Goal: Task Accomplishment & Management: Use online tool/utility

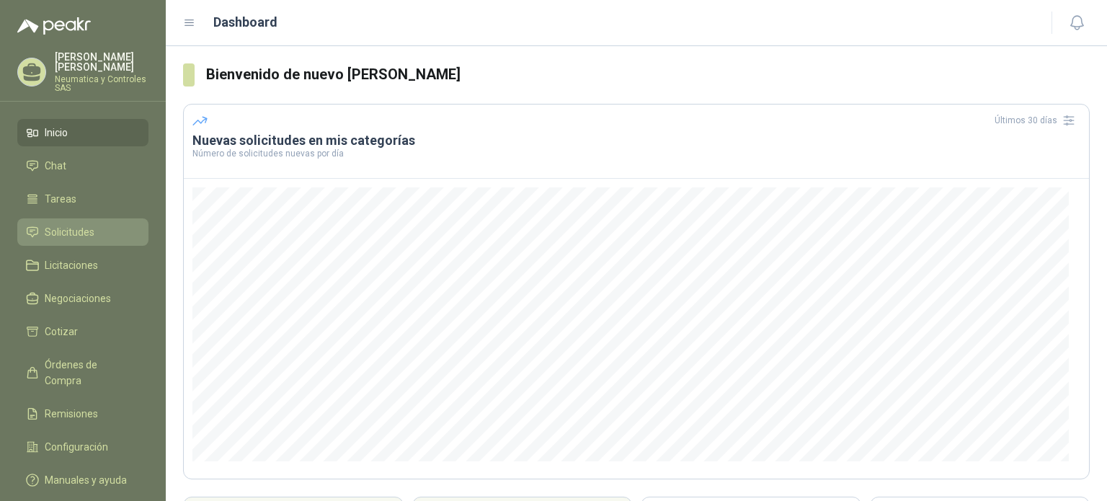
click at [84, 224] on span "Solicitudes" at bounding box center [70, 232] width 50 height 16
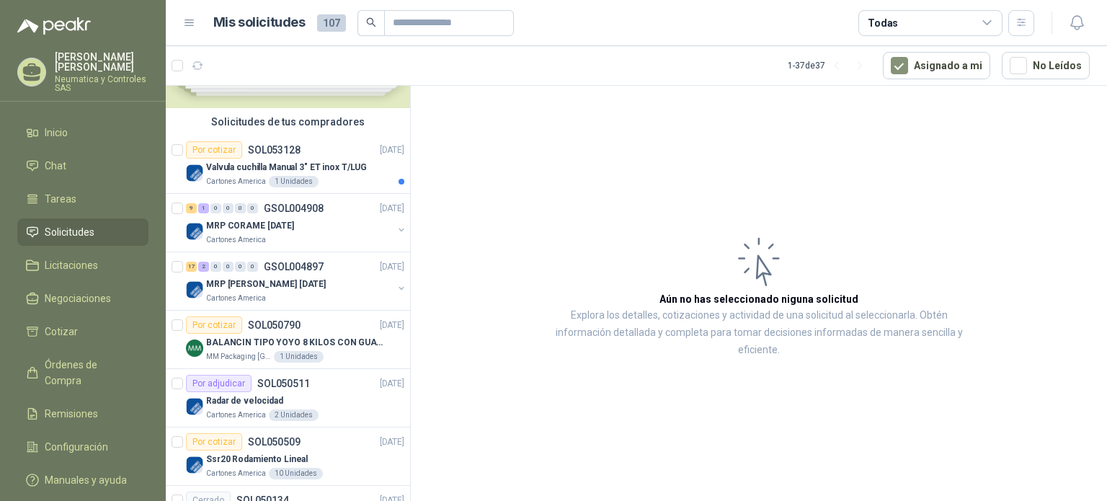
scroll to position [89, 0]
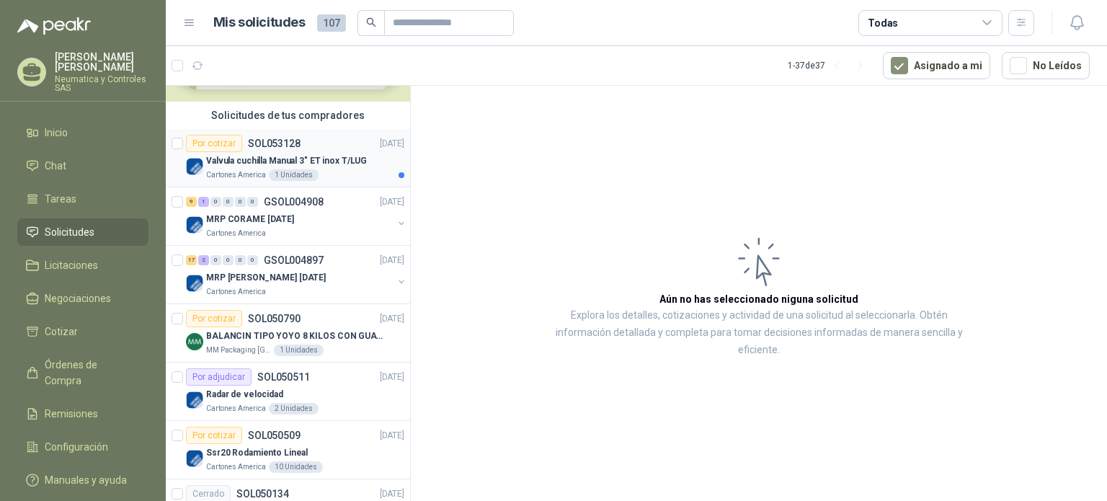
click at [360, 162] on p "Valvula cuchilla Manual 3" ET inox T/LUG" at bounding box center [286, 161] width 161 height 14
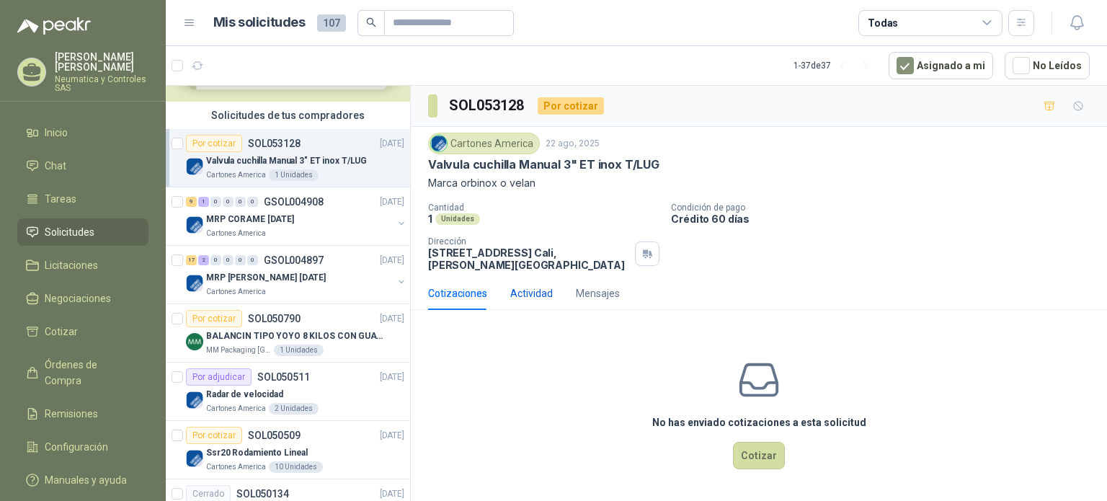
click at [538, 299] on div "Actividad" at bounding box center [531, 294] width 43 height 16
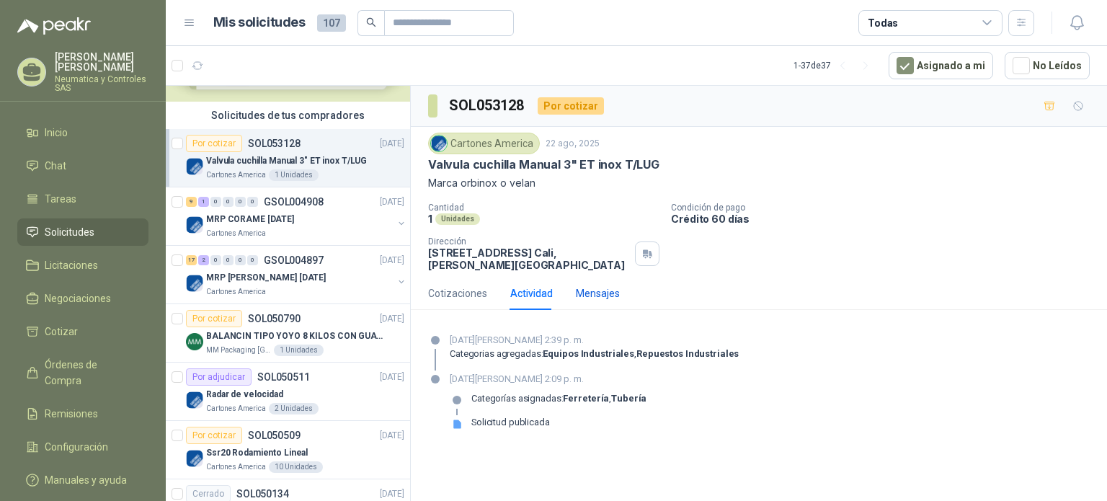
click at [606, 299] on div "Mensajes" at bounding box center [598, 294] width 44 height 16
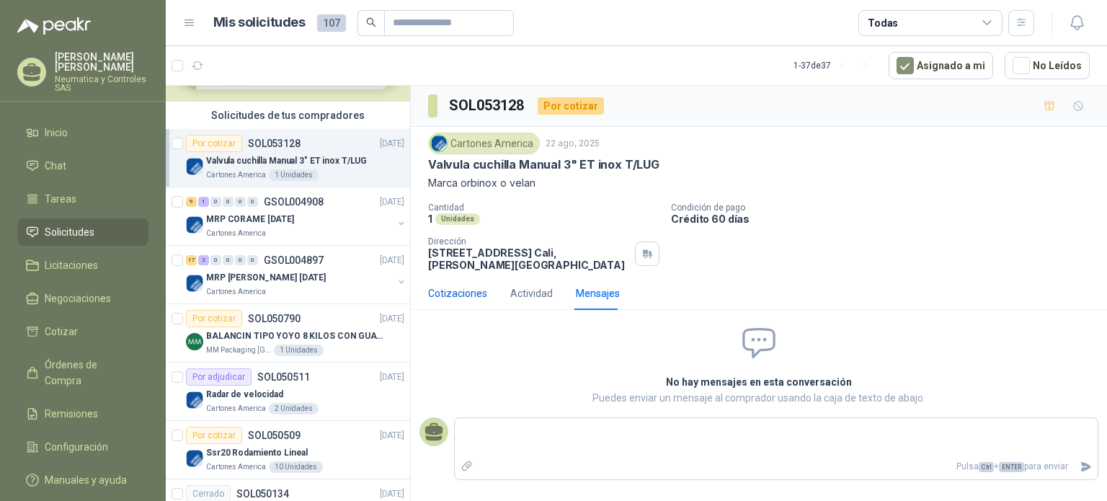
click at [448, 293] on div "Cotizaciones" at bounding box center [457, 294] width 59 height 16
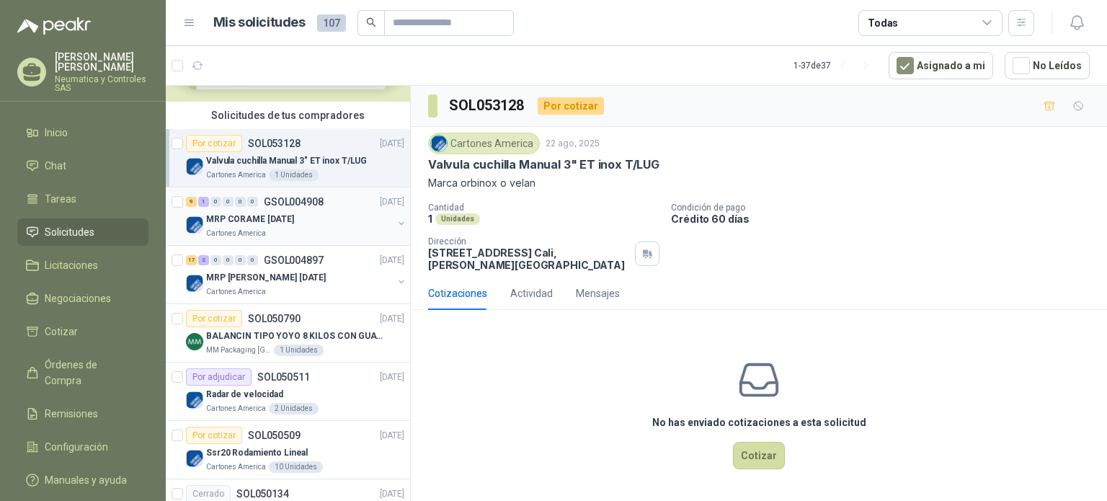
click at [323, 217] on div "MRP CORAME [DATE]" at bounding box center [299, 219] width 187 height 17
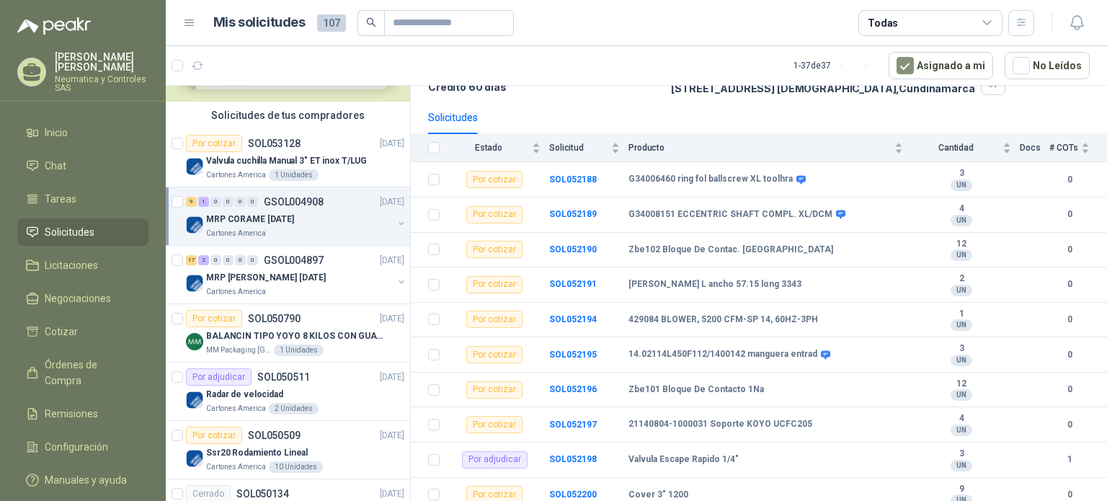
scroll to position [121, 0]
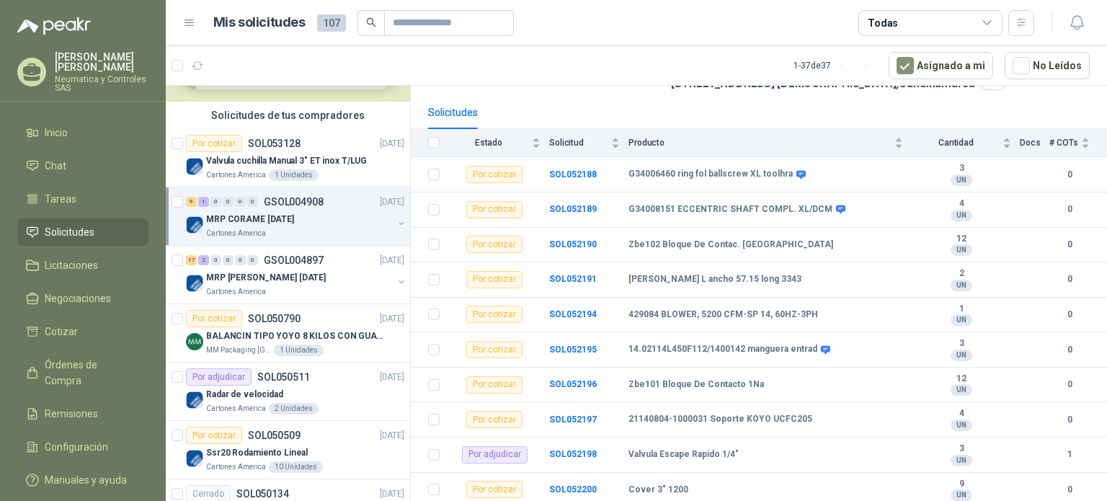
drag, startPoint x: 1107, startPoint y: 238, endPoint x: 1105, endPoint y: 190, distance: 48.3
click at [1105, 190] on section "GSOL004908 Cartones America [DATE] MRP CORAME [DATE] Condición de pago Crédito …" at bounding box center [759, 296] width 696 height 420
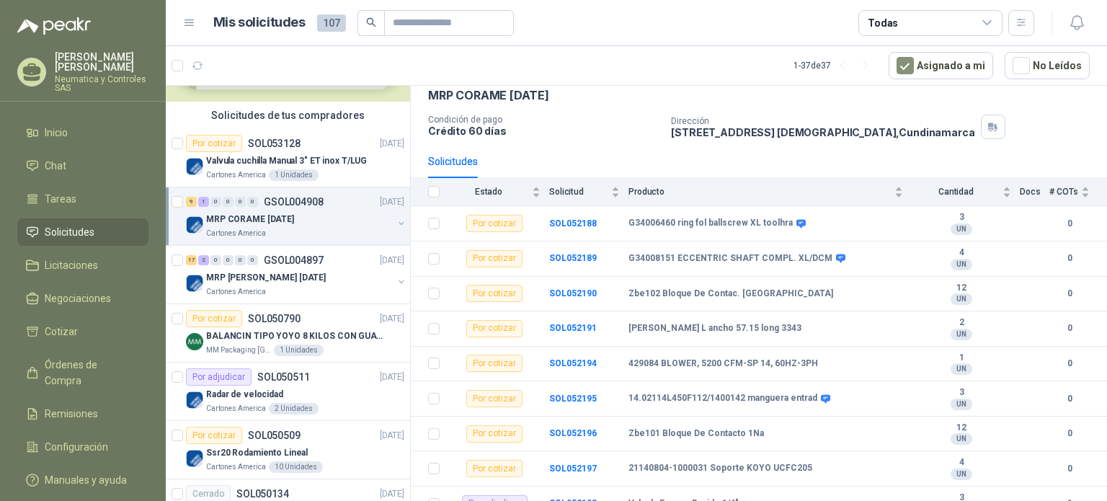
scroll to position [62, 0]
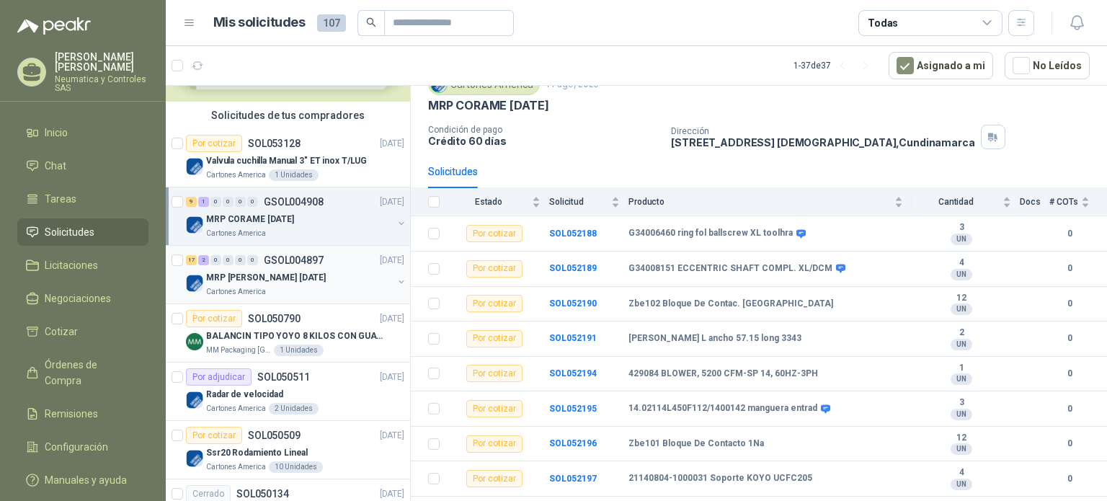
click at [262, 277] on p "MRP [PERSON_NAME] [DATE]" at bounding box center [266, 278] width 120 height 14
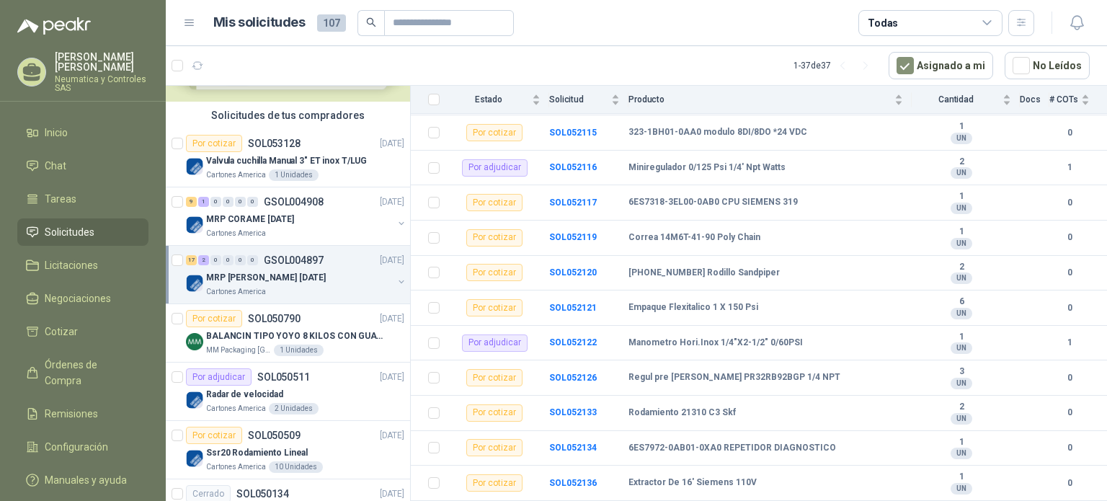
scroll to position [350, 0]
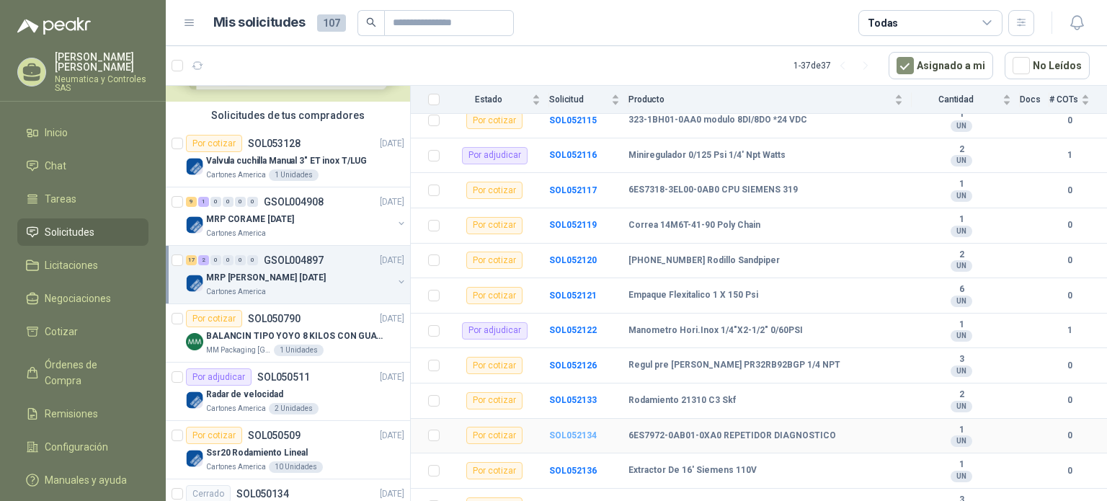
click at [574, 430] on b "SOL052134" at bounding box center [573, 435] width 48 height 10
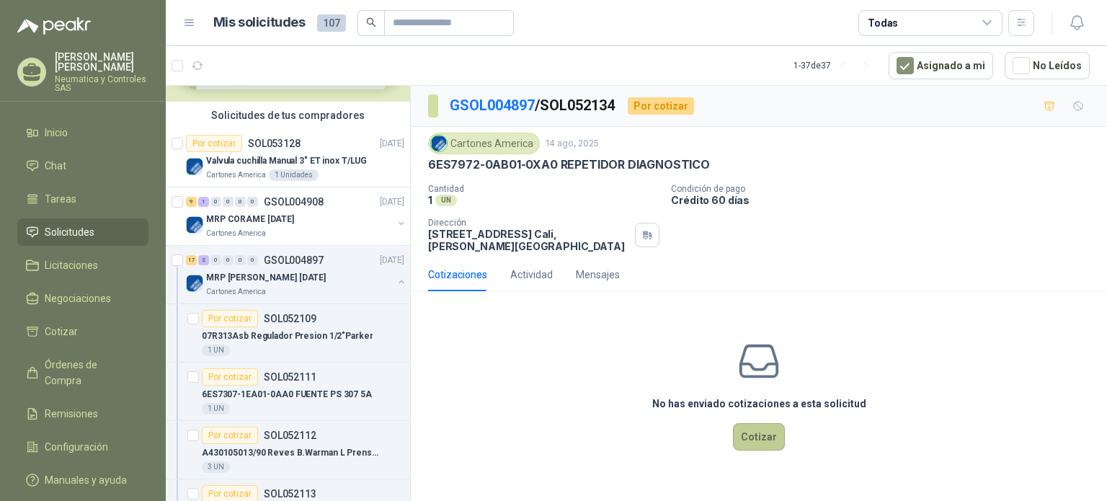
click at [761, 441] on button "Cotizar" at bounding box center [759, 436] width 52 height 27
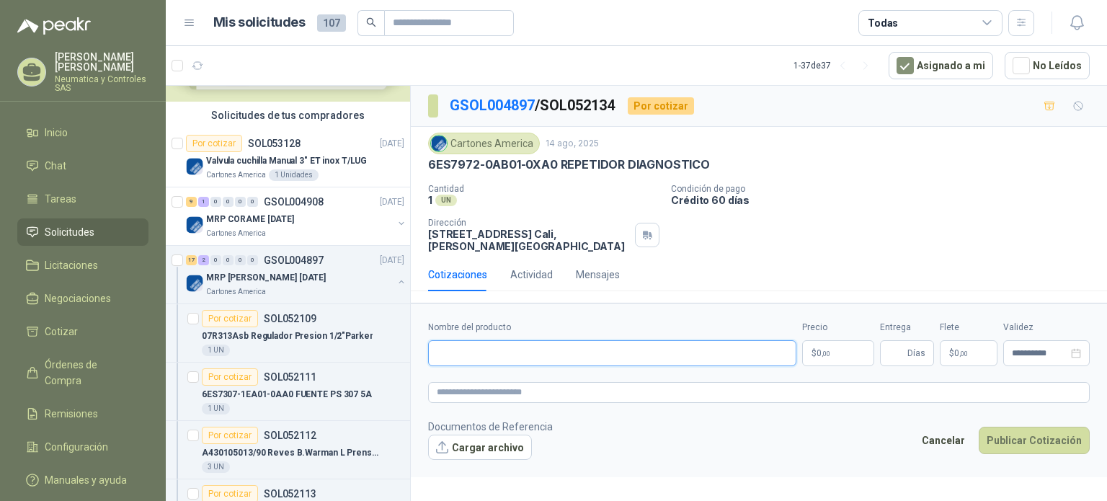
click at [616, 351] on input "Nombre del producto" at bounding box center [612, 353] width 368 height 26
paste input "**********"
type input "**********"
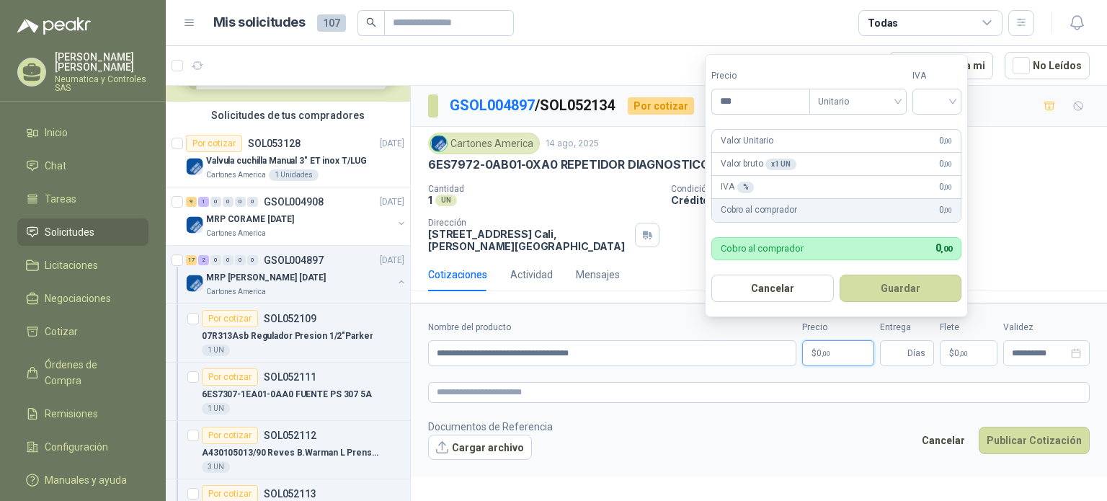
click at [833, 353] on p "$ 0 ,00" at bounding box center [838, 353] width 72 height 26
click at [959, 95] on div at bounding box center [937, 102] width 49 height 26
type input "**********"
click at [943, 134] on div "19%" at bounding box center [940, 132] width 27 height 16
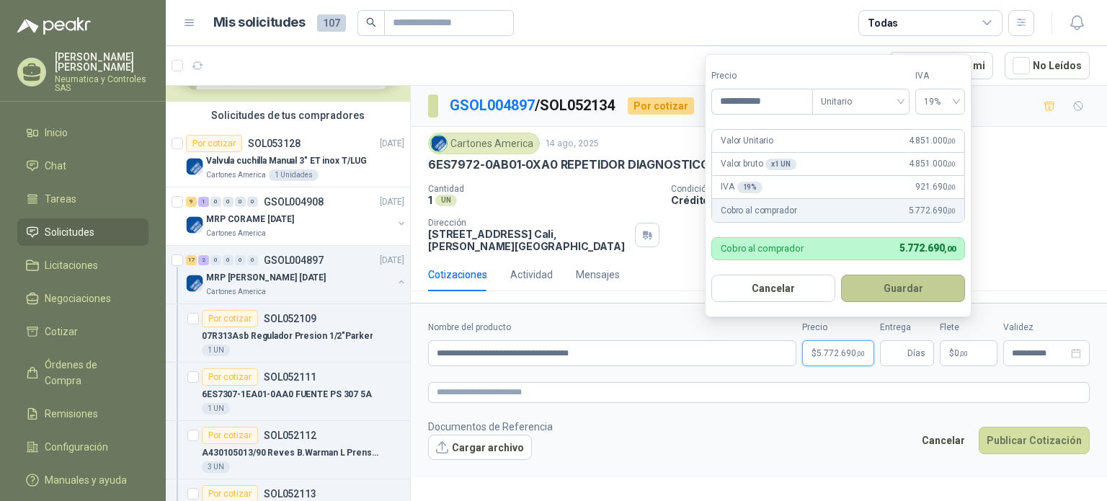
click at [915, 291] on button "Guardar" at bounding box center [903, 288] width 124 height 27
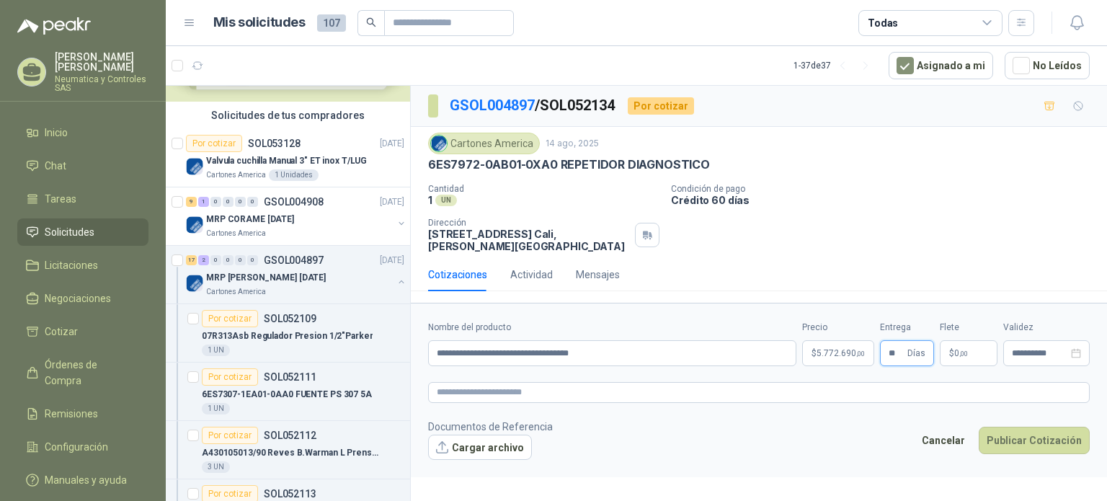
type input "**"
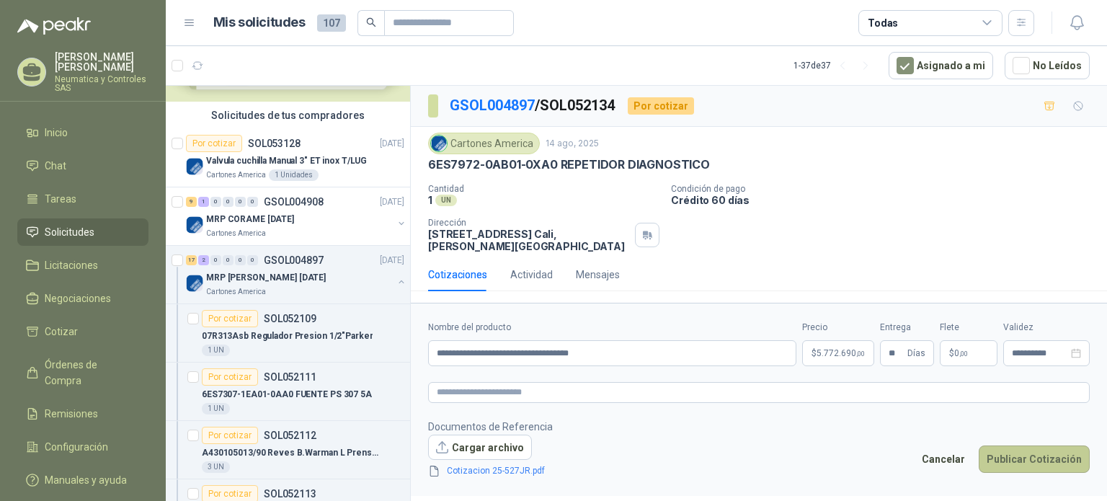
click at [1032, 459] on button "Publicar Cotización" at bounding box center [1034, 459] width 111 height 27
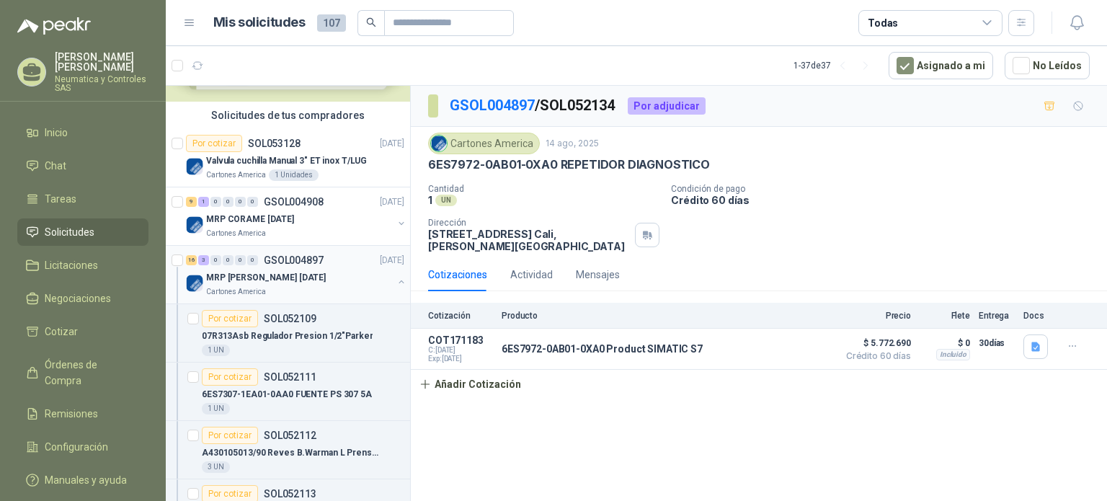
click at [317, 267] on div "16 3 0 0 0 0 GSOL004897 [DATE]" at bounding box center [296, 260] width 221 height 17
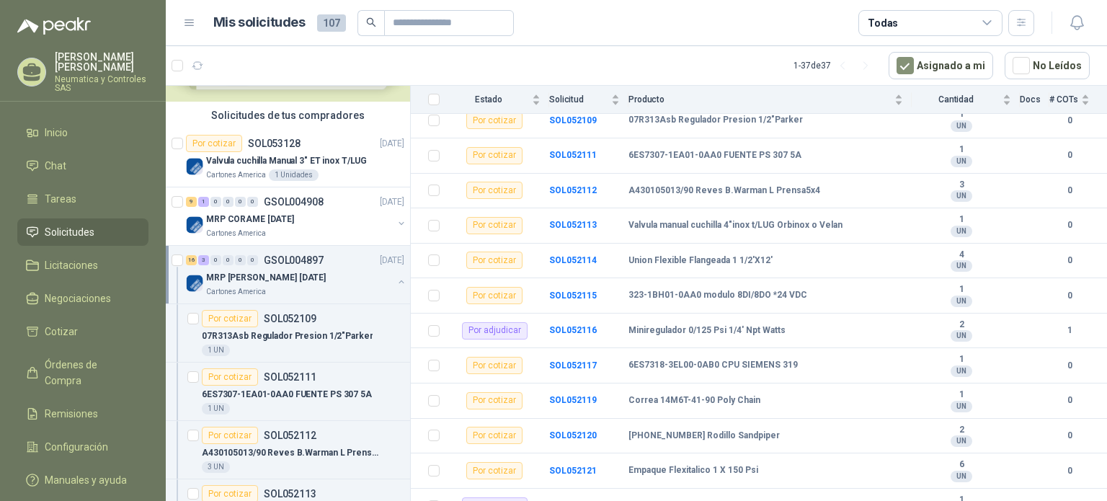
scroll to position [156, 0]
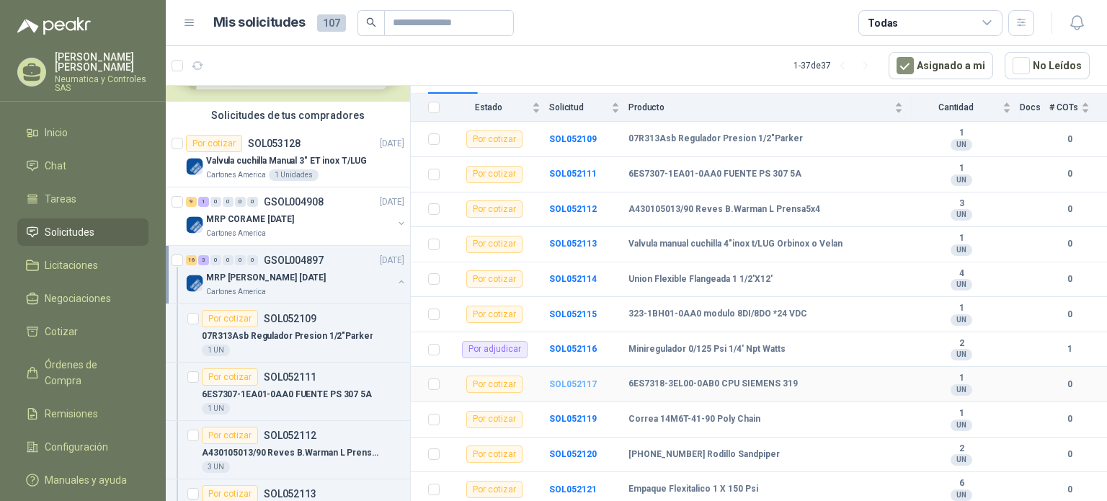
click at [578, 386] on b "SOL052117" at bounding box center [573, 384] width 48 height 10
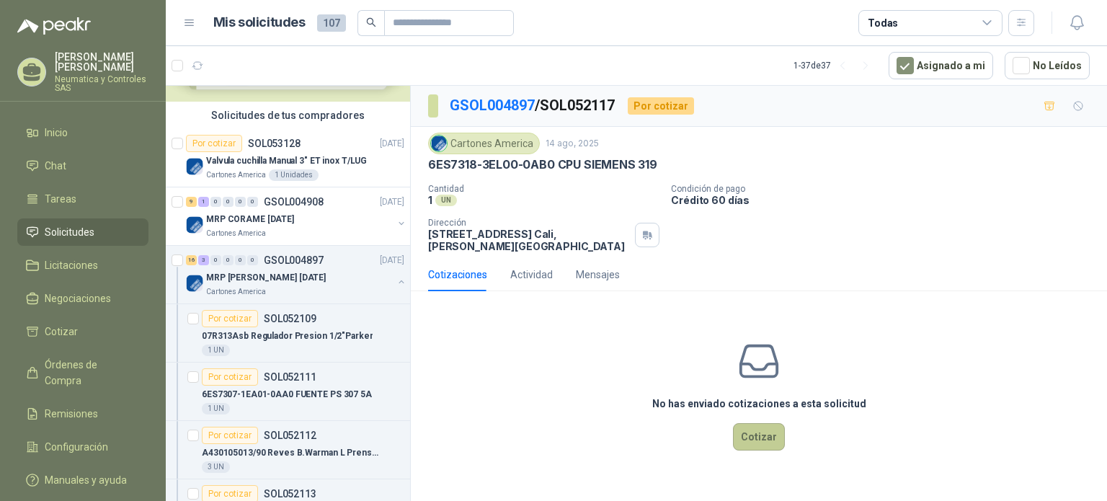
click at [741, 430] on button "Cotizar" at bounding box center [759, 436] width 52 height 27
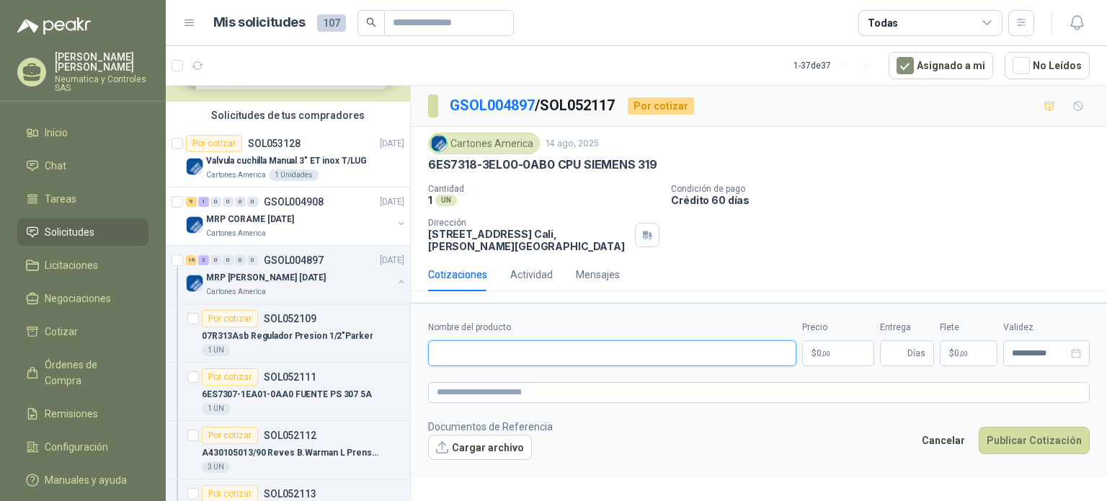
click at [649, 359] on input "Nombre del producto" at bounding box center [612, 353] width 368 height 26
paste input "**********"
type input "**********"
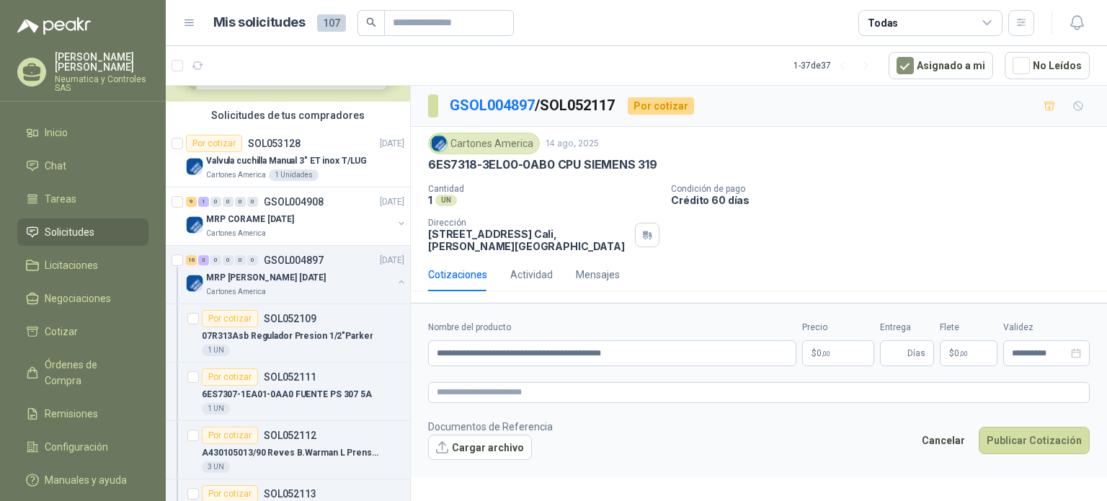
click at [724, 414] on form "**********" at bounding box center [759, 390] width 696 height 174
click at [898, 348] on input "Entrega" at bounding box center [897, 353] width 16 height 25
type input "**"
click at [814, 446] on footer "Documentos de Referencia Cargar archivo Cancelar Publicar Cotización" at bounding box center [759, 440] width 662 height 42
click at [855, 353] on p "$ 0 ,00" at bounding box center [838, 353] width 72 height 26
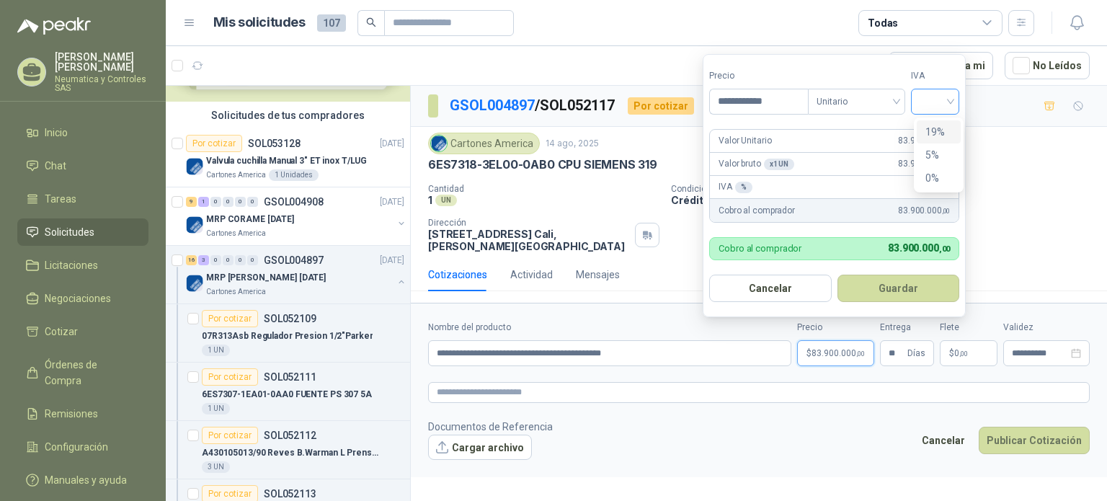
click at [957, 105] on div at bounding box center [935, 102] width 49 height 26
type input "**********"
click at [945, 132] on div "19%" at bounding box center [939, 132] width 27 height 16
click at [897, 289] on button "Guardar" at bounding box center [901, 288] width 124 height 27
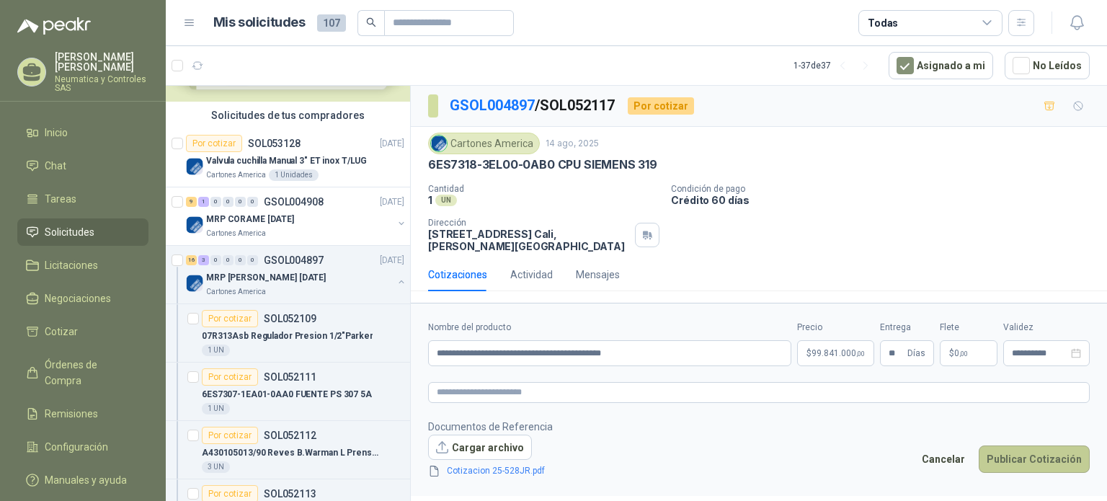
click at [1058, 455] on button "Publicar Cotización" at bounding box center [1034, 459] width 111 height 27
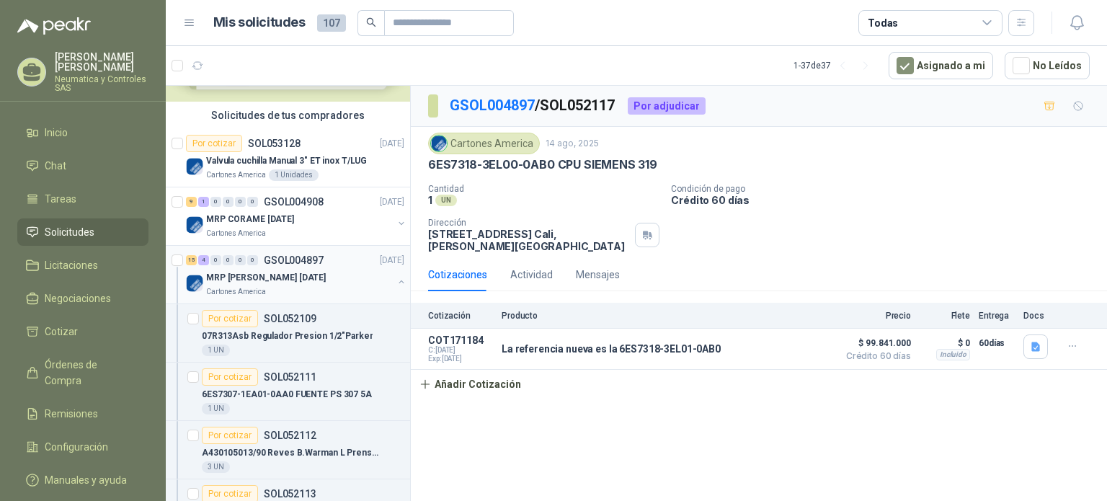
click at [294, 286] on div "Cartones America" at bounding box center [299, 292] width 187 height 12
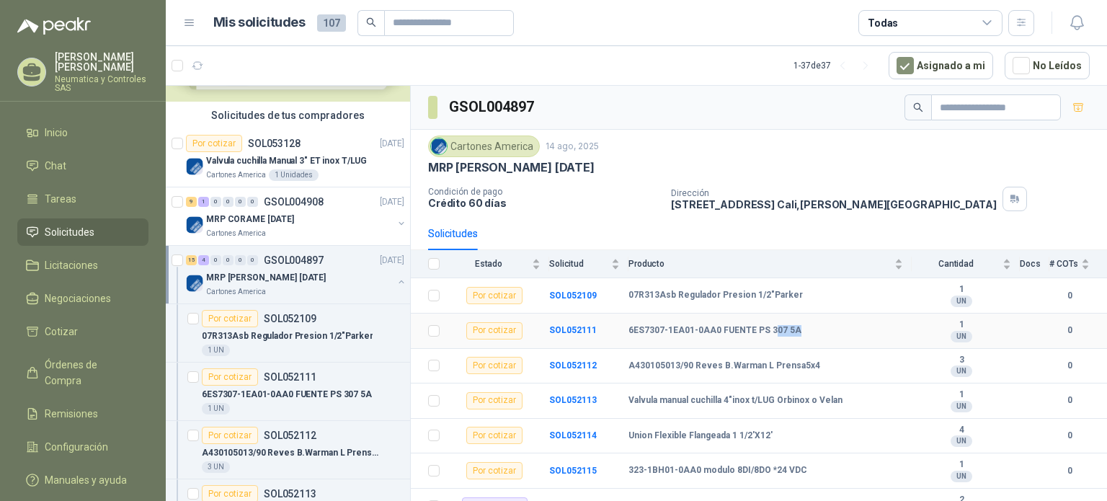
drag, startPoint x: 793, startPoint y: 327, endPoint x: 773, endPoint y: 333, distance: 21.0
click at [773, 333] on b "6ES7307-1EA01-0AA0 FUENTE PS 307 5A" at bounding box center [715, 331] width 173 height 12
drag, startPoint x: 717, startPoint y: 331, endPoint x: 626, endPoint y: 332, distance: 91.6
click at [626, 332] on tr "Por cotizar SOL052111 6ES7307-1EA01-0AA0 FUENTE PS 307 5A 1 UN 0" at bounding box center [759, 331] width 696 height 35
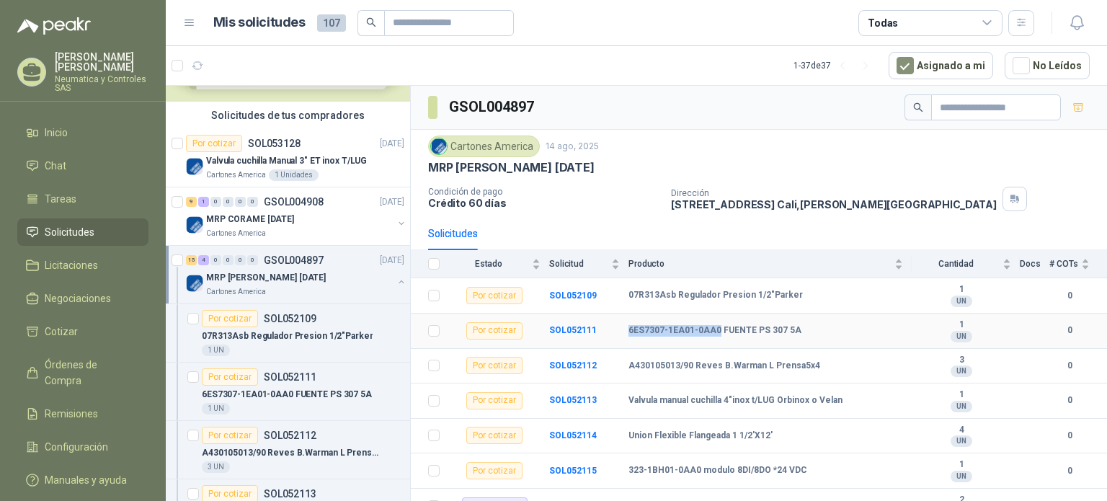
copy tr "6ES7307-1EA01-0AA0"
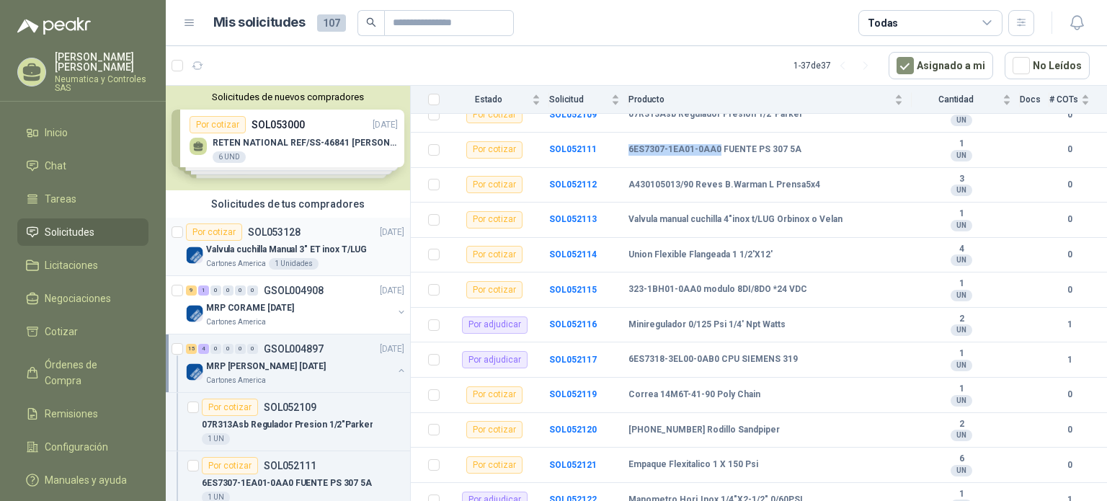
click at [334, 235] on div "Por cotizar SOL053128 [DATE]" at bounding box center [295, 232] width 218 height 17
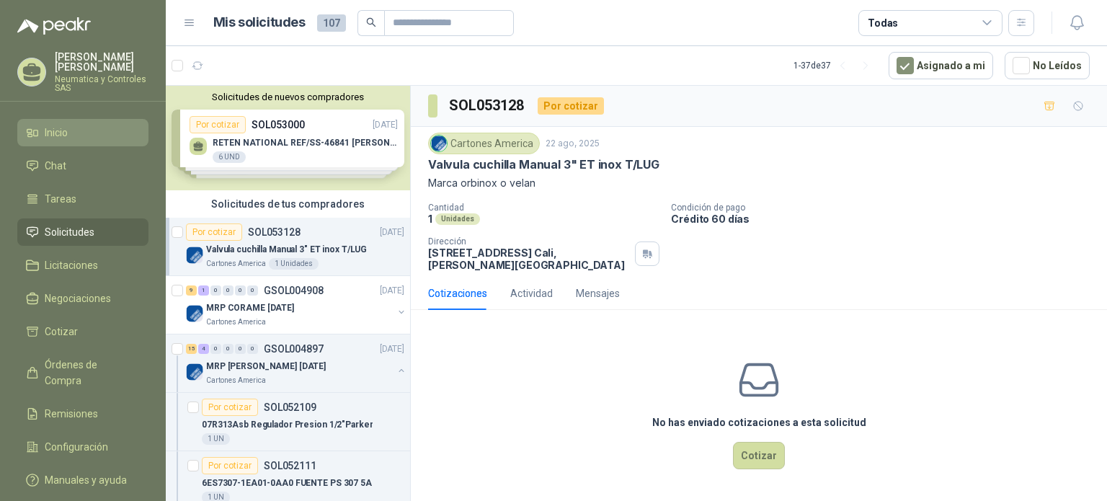
click at [41, 129] on li "Inicio" at bounding box center [83, 133] width 114 height 16
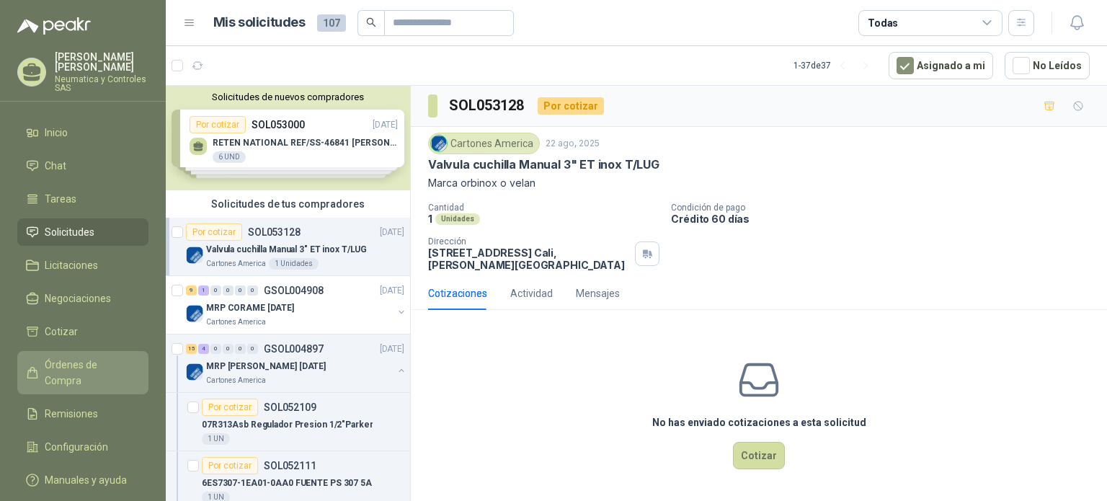
click at [77, 357] on span "Órdenes de Compra" at bounding box center [90, 373] width 90 height 32
click at [110, 357] on span "Órdenes de Compra" at bounding box center [90, 373] width 90 height 32
